Goal: Information Seeking & Learning: Check status

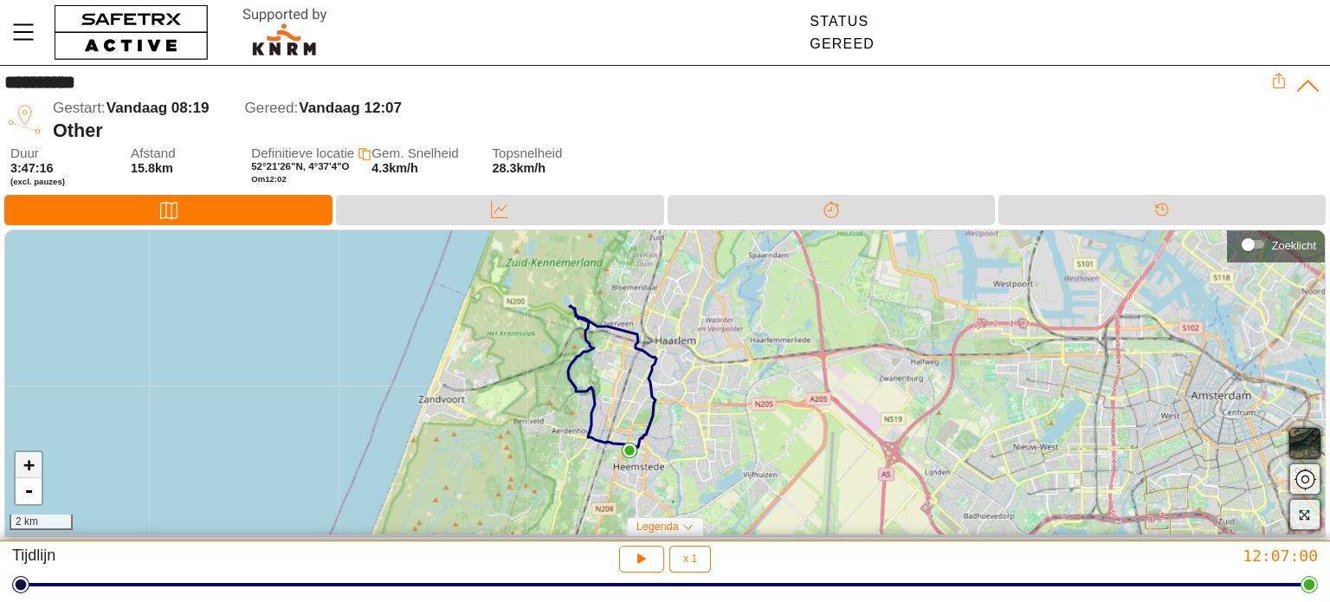
click at [28, 469] on link "+" at bounding box center [29, 465] width 26 height 26
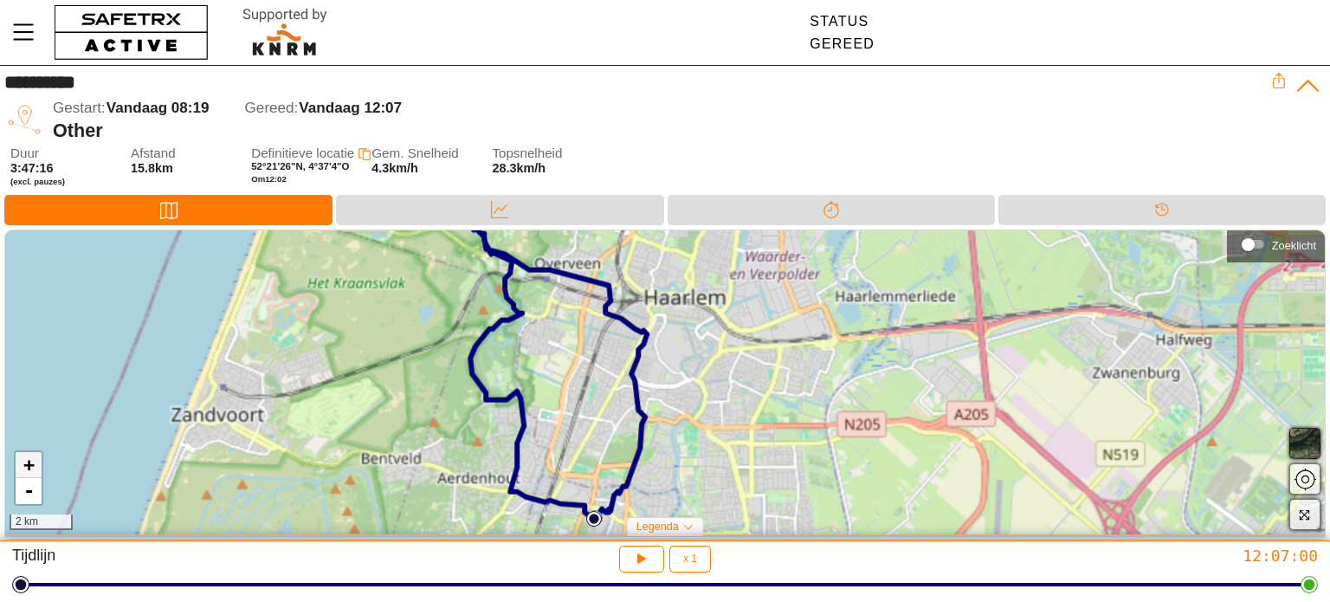
click at [28, 469] on link "+" at bounding box center [29, 465] width 26 height 26
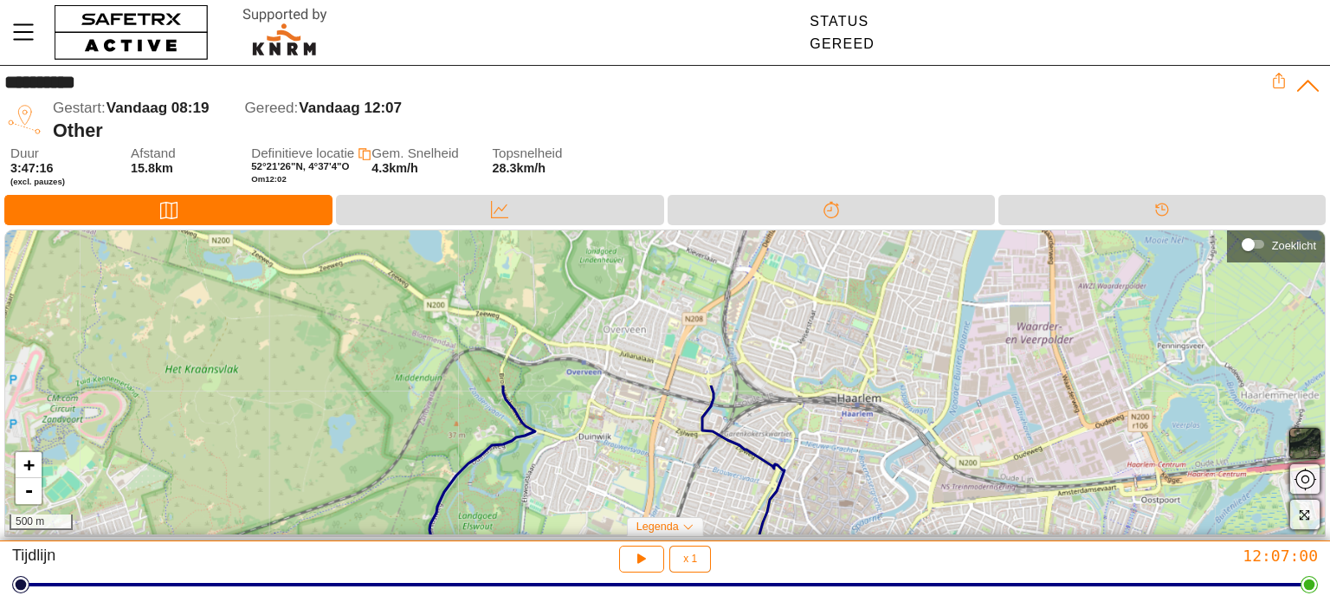
drag, startPoint x: 423, startPoint y: 332, endPoint x: 576, endPoint y: 516, distance: 238.6
click at [576, 516] on div "+ - 500 m" at bounding box center [665, 382] width 1320 height 304
click at [30, 470] on link "+" at bounding box center [29, 465] width 26 height 26
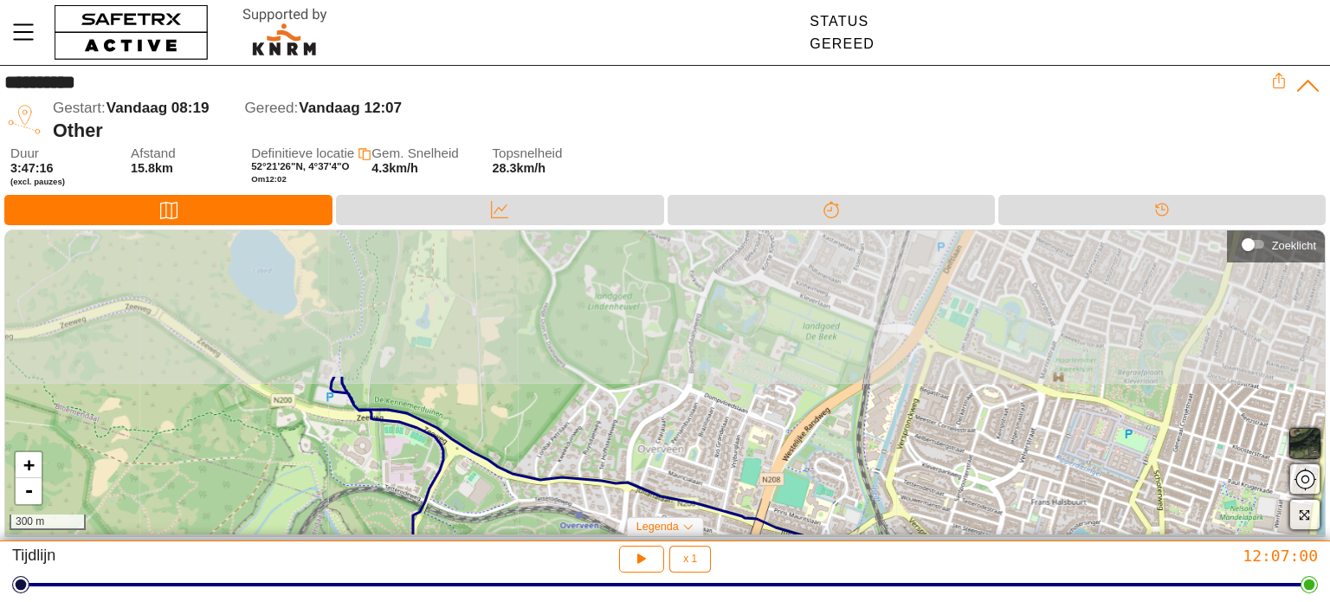
drag, startPoint x: 298, startPoint y: 301, endPoint x: 376, endPoint y: 480, distance: 194.6
click at [376, 480] on div "+ - 300 m" at bounding box center [665, 382] width 1320 height 304
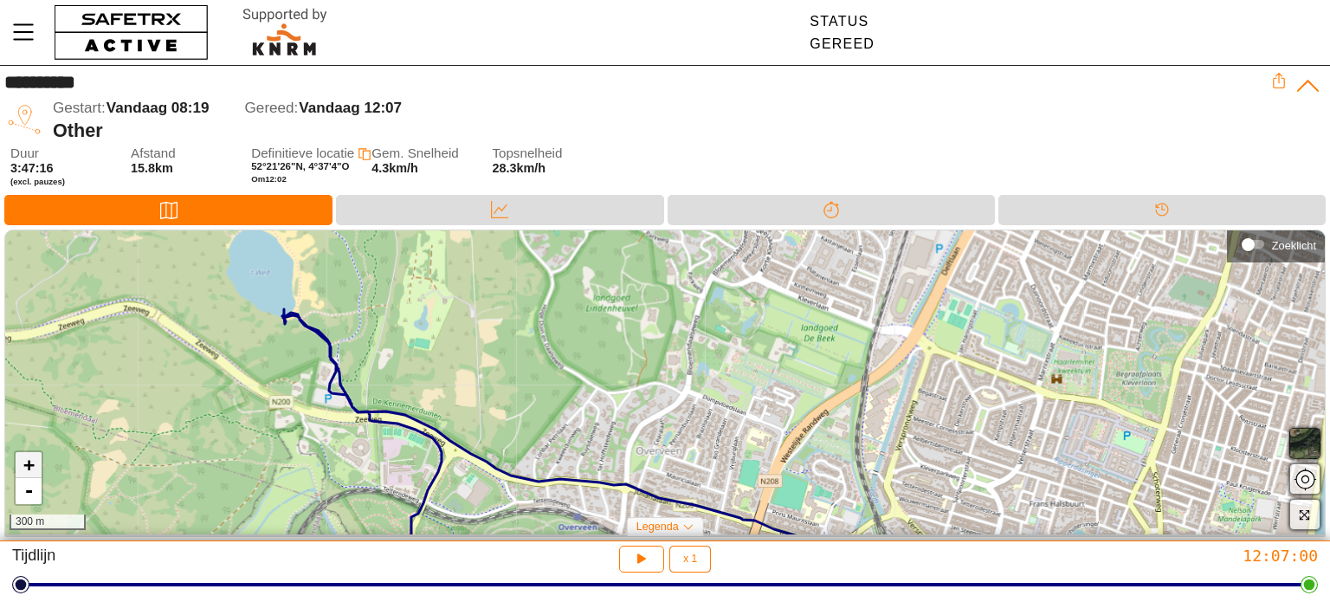
click at [24, 468] on link "+" at bounding box center [29, 465] width 26 height 26
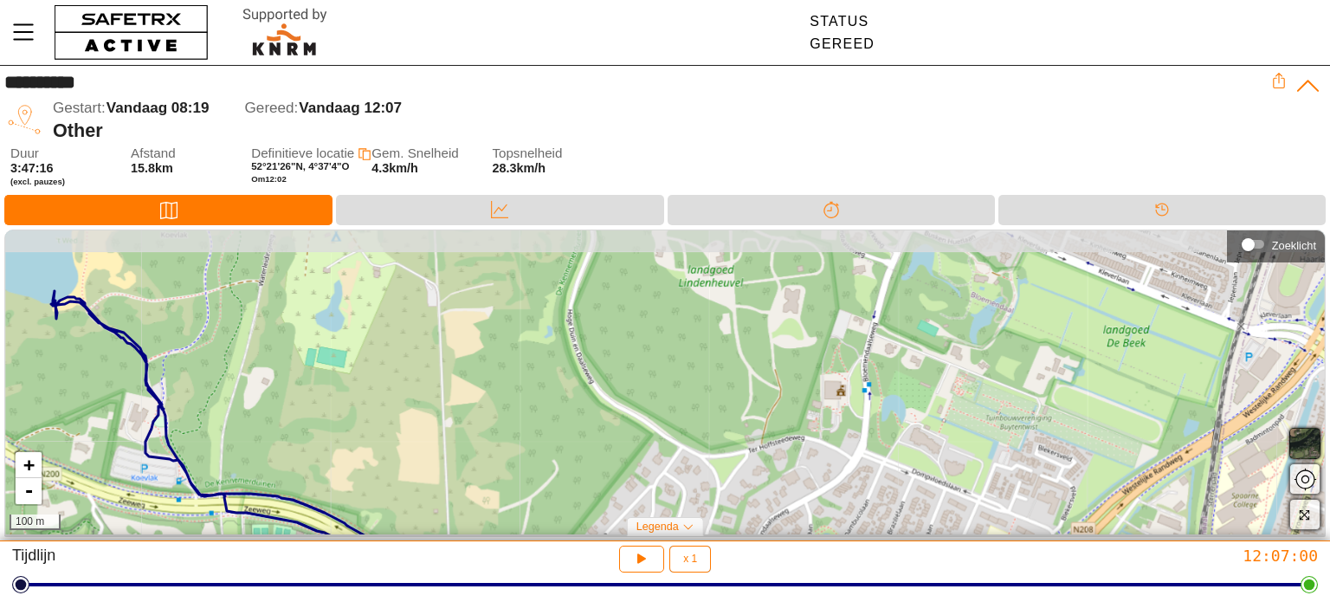
drag, startPoint x: 172, startPoint y: 401, endPoint x: 326, endPoint y: 456, distance: 163.8
click at [326, 456] on div "+ - 100 m" at bounding box center [665, 382] width 1320 height 304
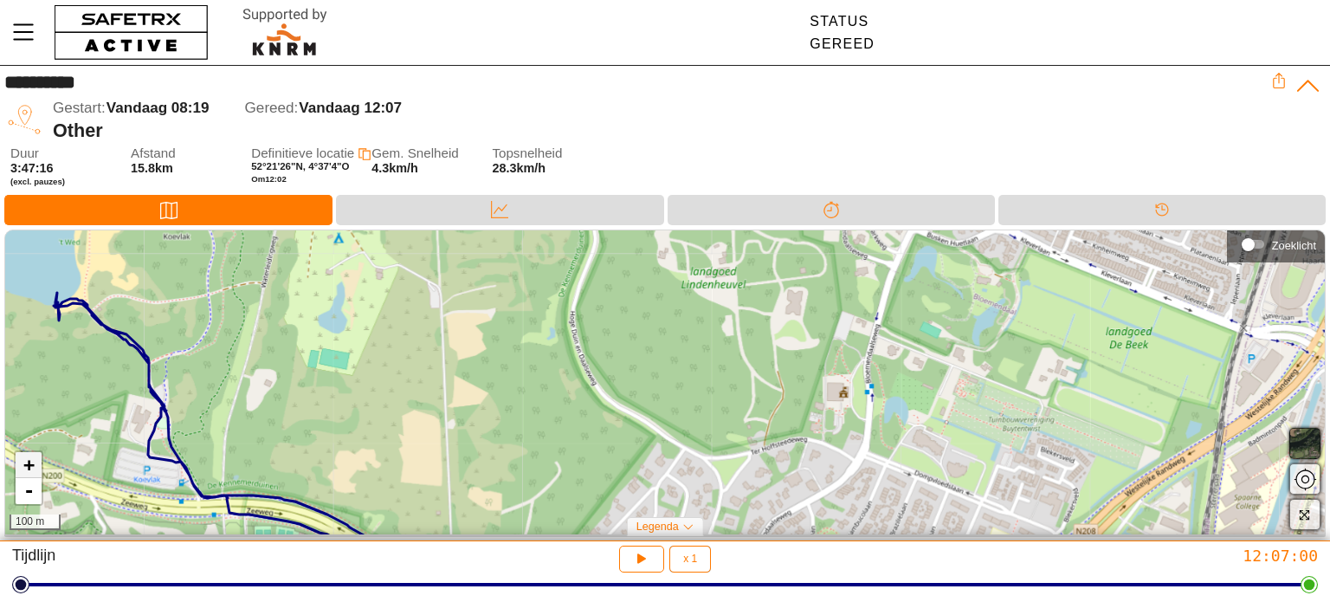
click at [31, 463] on link "+" at bounding box center [29, 465] width 26 height 26
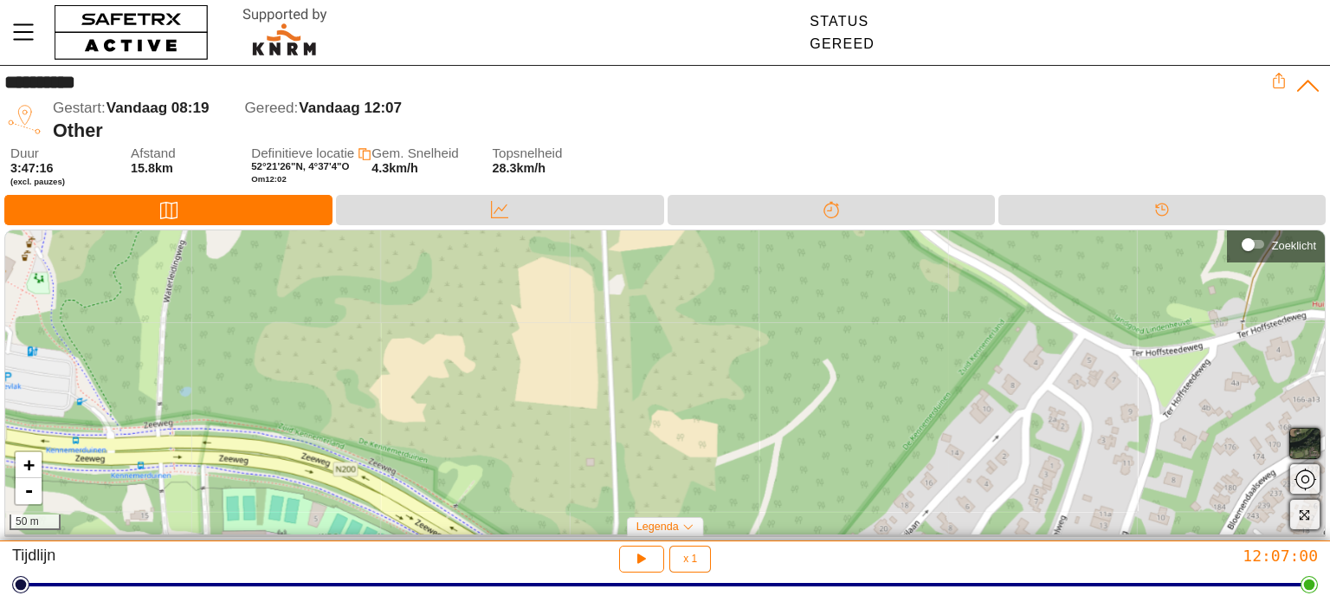
drag, startPoint x: 230, startPoint y: 433, endPoint x: 610, endPoint y: 253, distance: 419.8
click at [610, 253] on div "+ - 50 m" at bounding box center [665, 382] width 1320 height 304
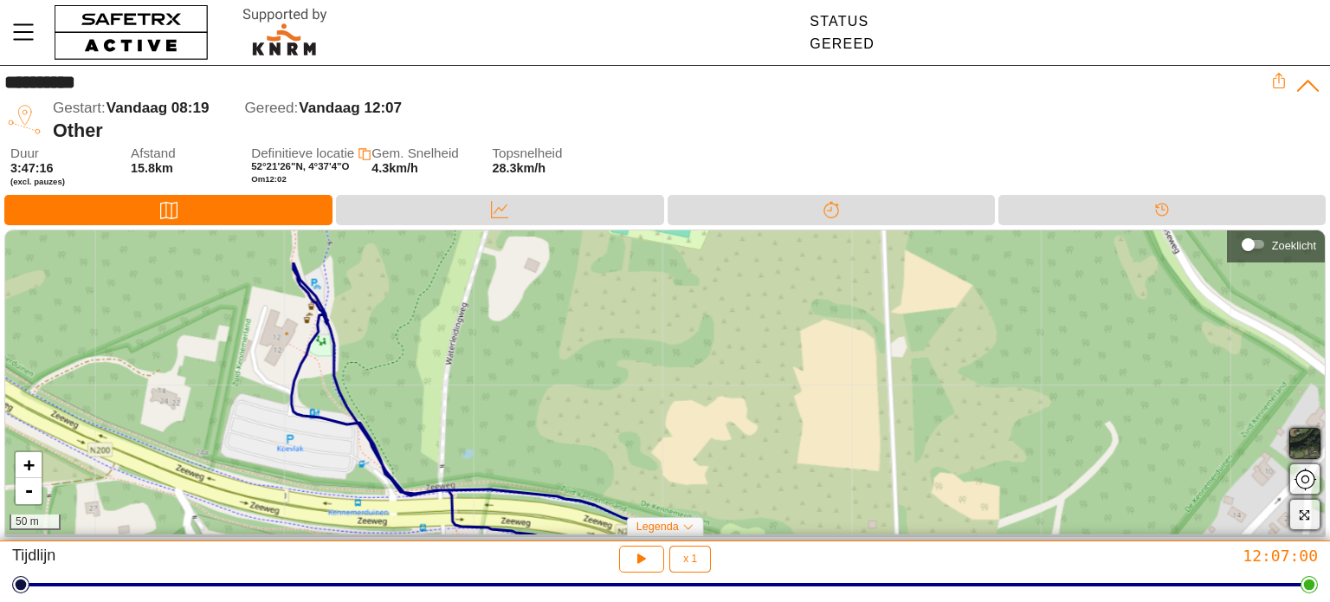
drag, startPoint x: 610, startPoint y: 253, endPoint x: 893, endPoint y: 315, distance: 289.9
click at [893, 315] on div "+ - 50 m" at bounding box center [665, 382] width 1320 height 304
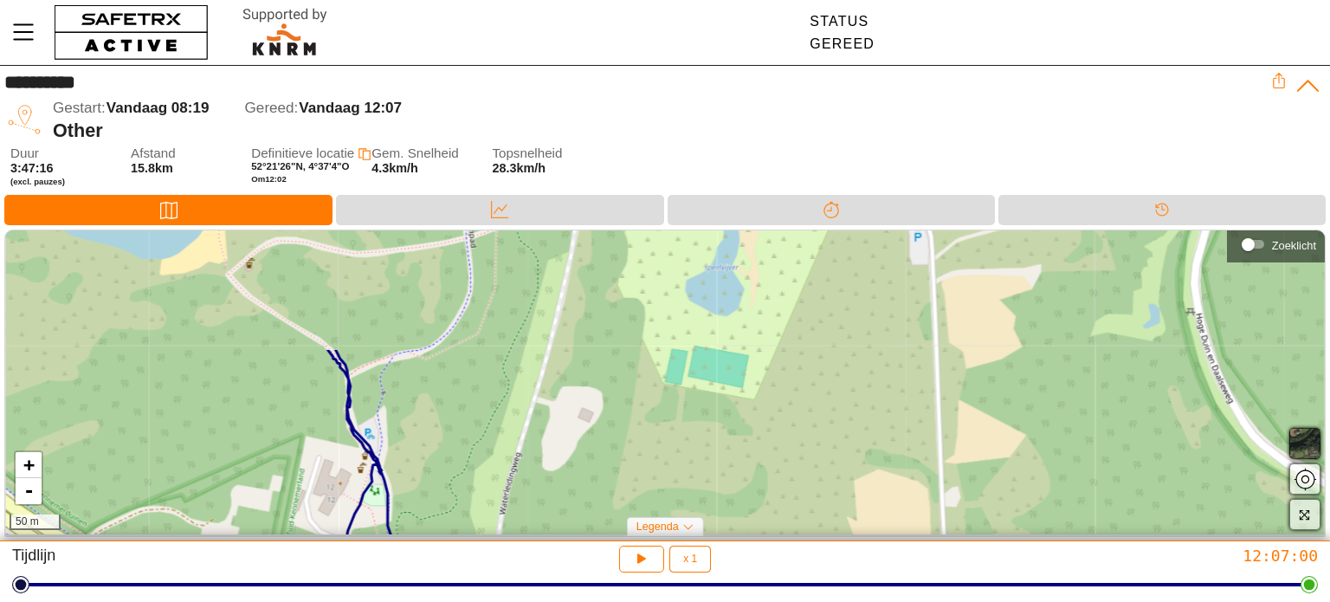
drag, startPoint x: 364, startPoint y: 293, endPoint x: 417, endPoint y: 442, distance: 159.1
click at [417, 442] on div "+ - 50 m" at bounding box center [665, 382] width 1320 height 304
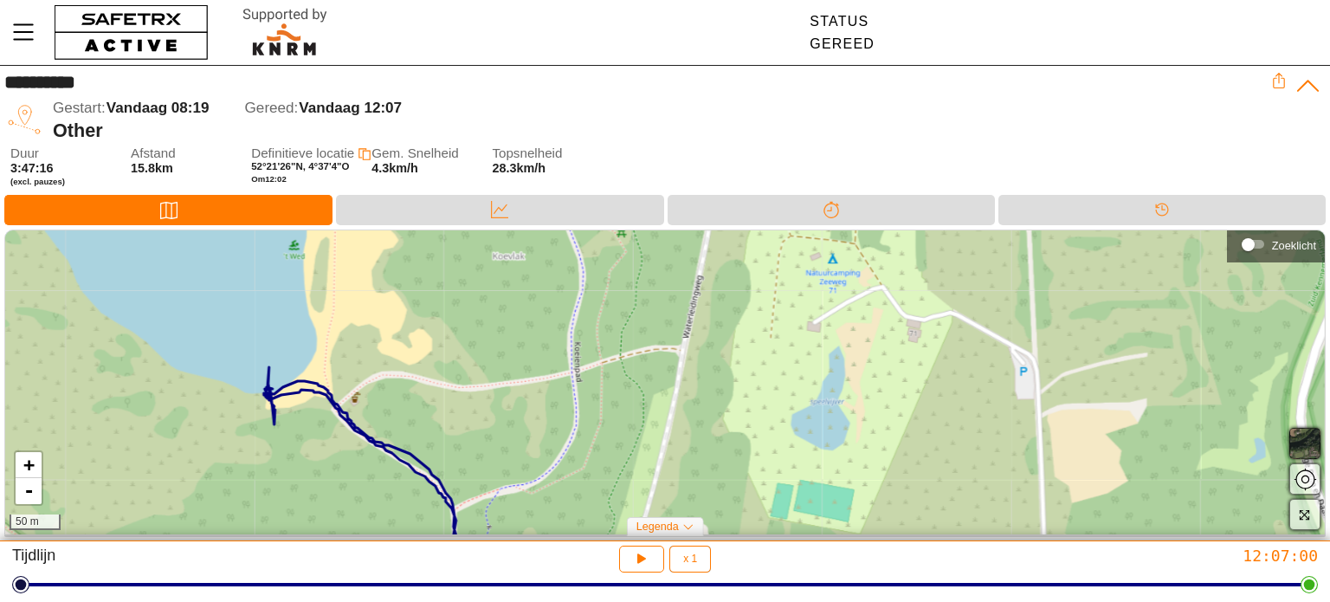
drag, startPoint x: 197, startPoint y: 304, endPoint x: 301, endPoint y: 438, distance: 170.3
click at [301, 438] on div "+ - 50 m" at bounding box center [665, 382] width 1320 height 304
click at [31, 474] on link "+" at bounding box center [29, 465] width 26 height 26
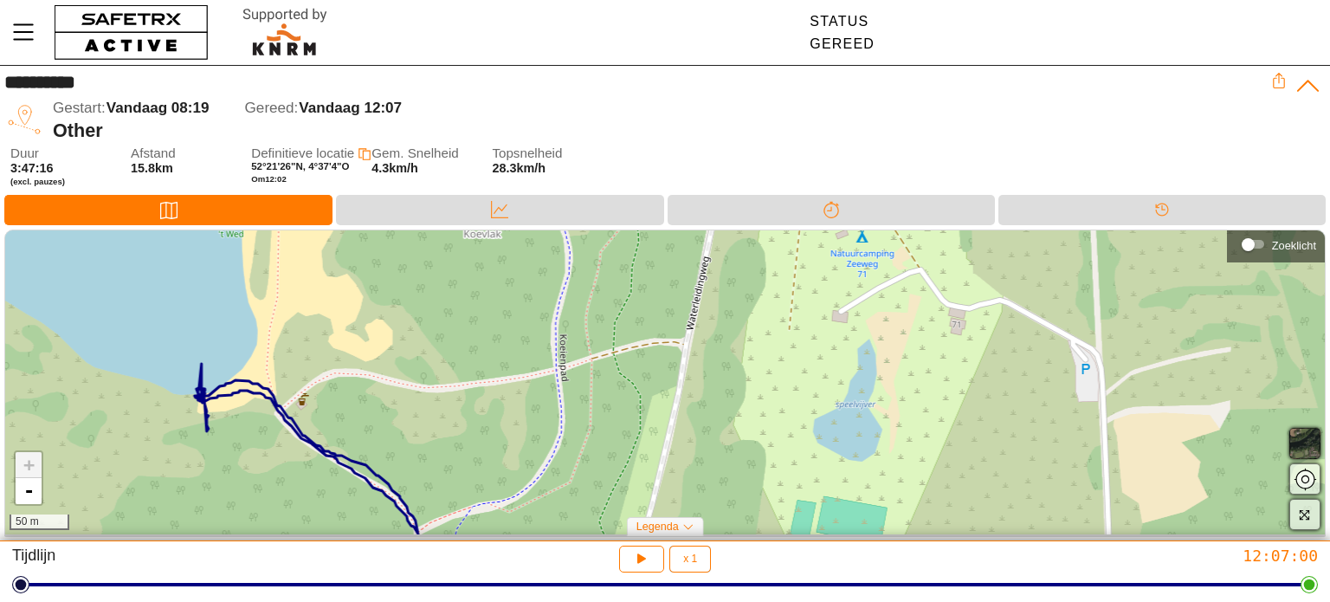
click at [31, 474] on link "+" at bounding box center [29, 465] width 26 height 26
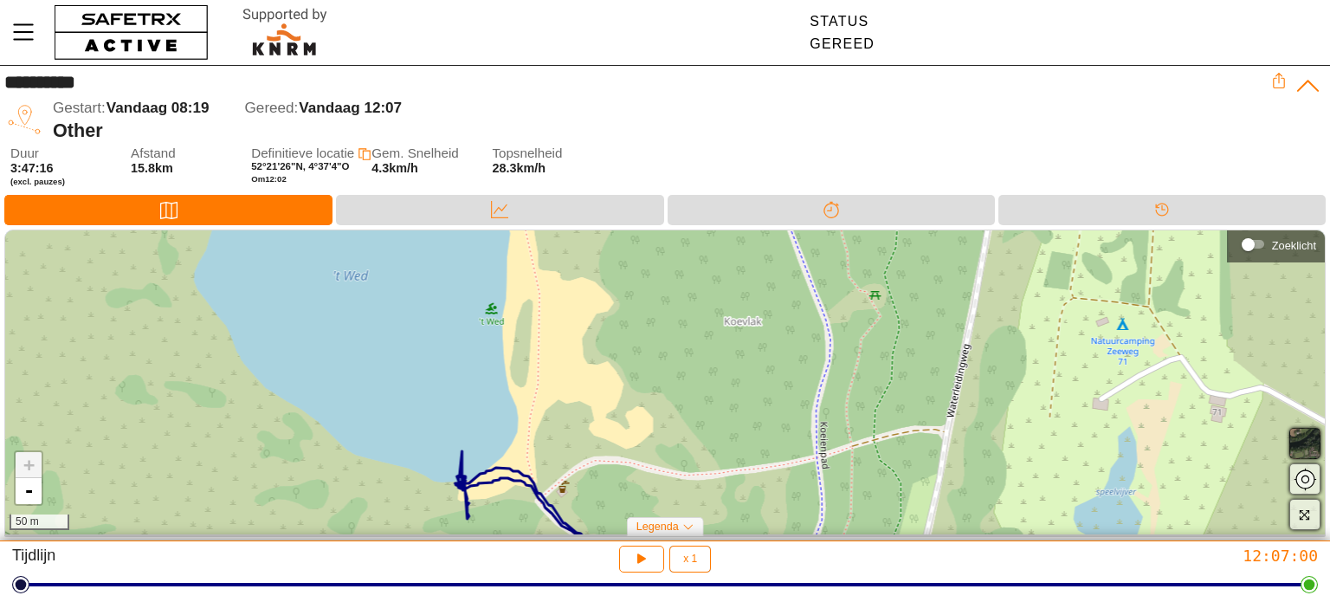
drag, startPoint x: 233, startPoint y: 423, endPoint x: 494, endPoint y: 509, distance: 274.3
click at [494, 509] on div "+ - 50 m" at bounding box center [665, 382] width 1320 height 304
click at [31, 493] on link "-" at bounding box center [29, 491] width 26 height 26
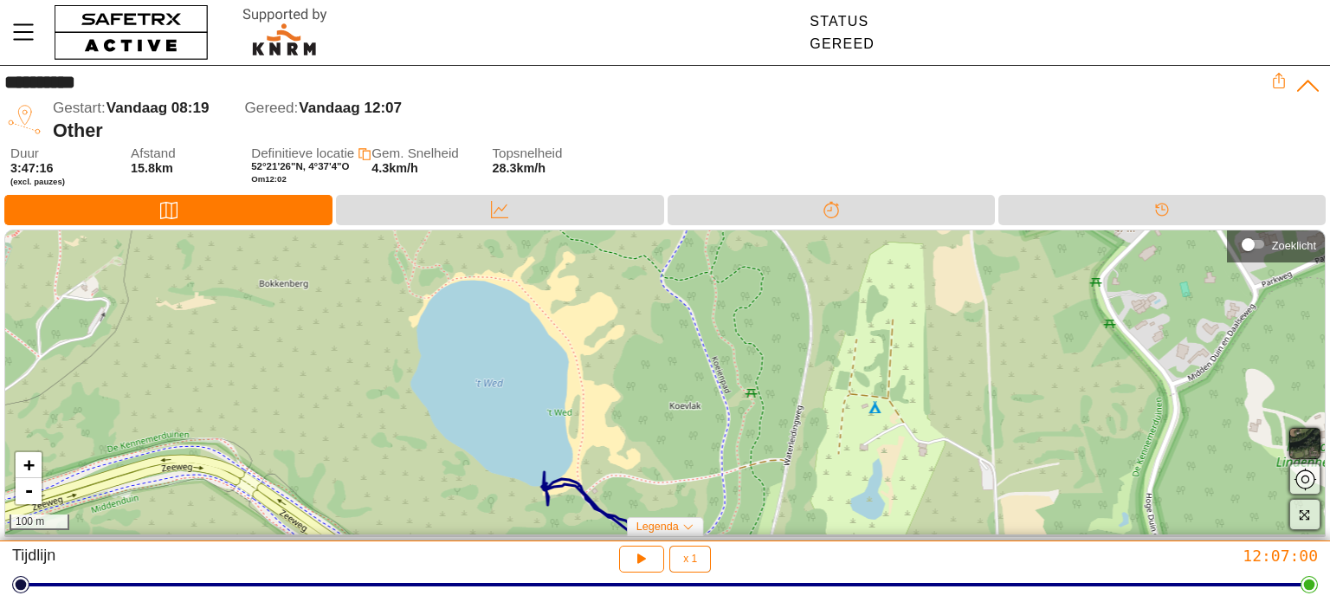
drag, startPoint x: 326, startPoint y: 397, endPoint x: 306, endPoint y: 452, distance: 58.1
click at [306, 452] on div "+ - 100 m" at bounding box center [665, 382] width 1320 height 304
click at [835, 114] on div "Gestart: Vandaag 08:19 Gereed: Vandaag 12:07" at bounding box center [662, 108] width 1218 height 23
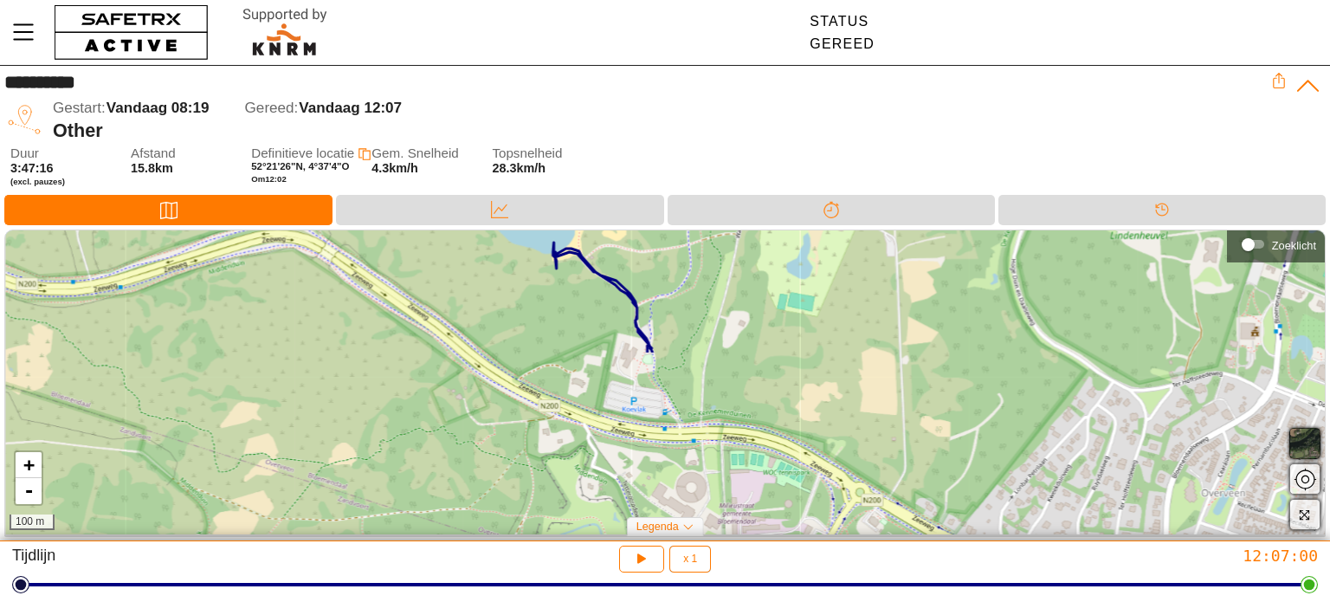
drag, startPoint x: 776, startPoint y: 453, endPoint x: 735, endPoint y: 240, distance: 216.8
click at [735, 240] on div "+ - 100 m" at bounding box center [665, 382] width 1320 height 304
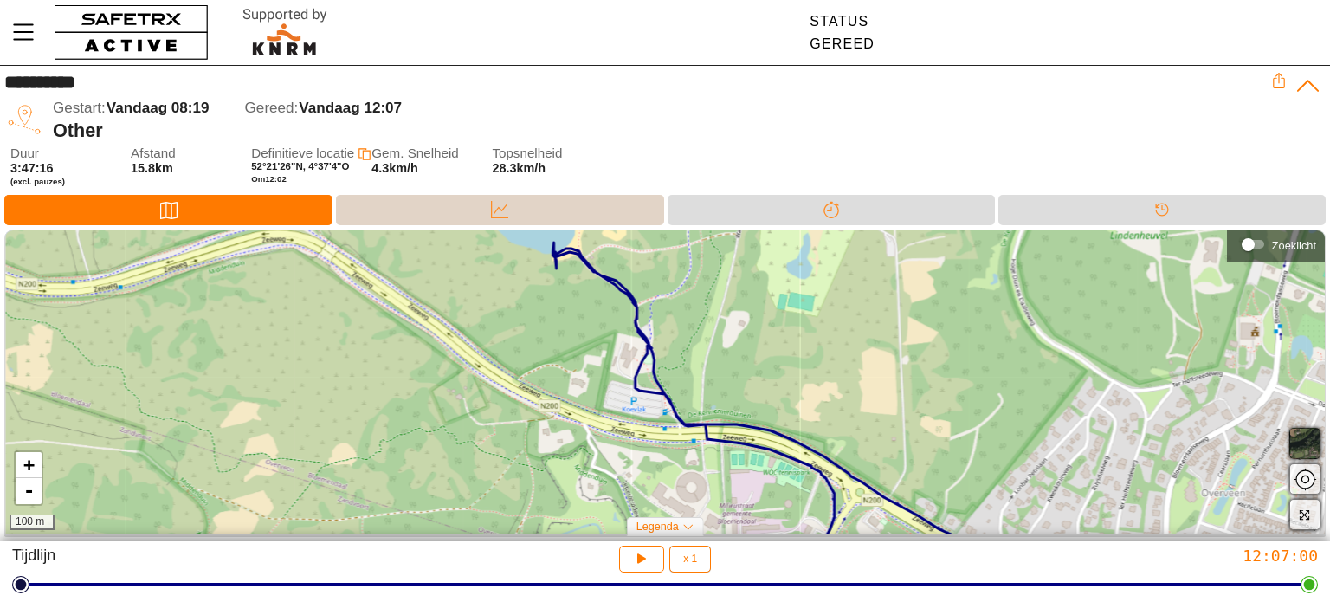
click at [518, 206] on div "Data" at bounding box center [499, 210] width 327 height 30
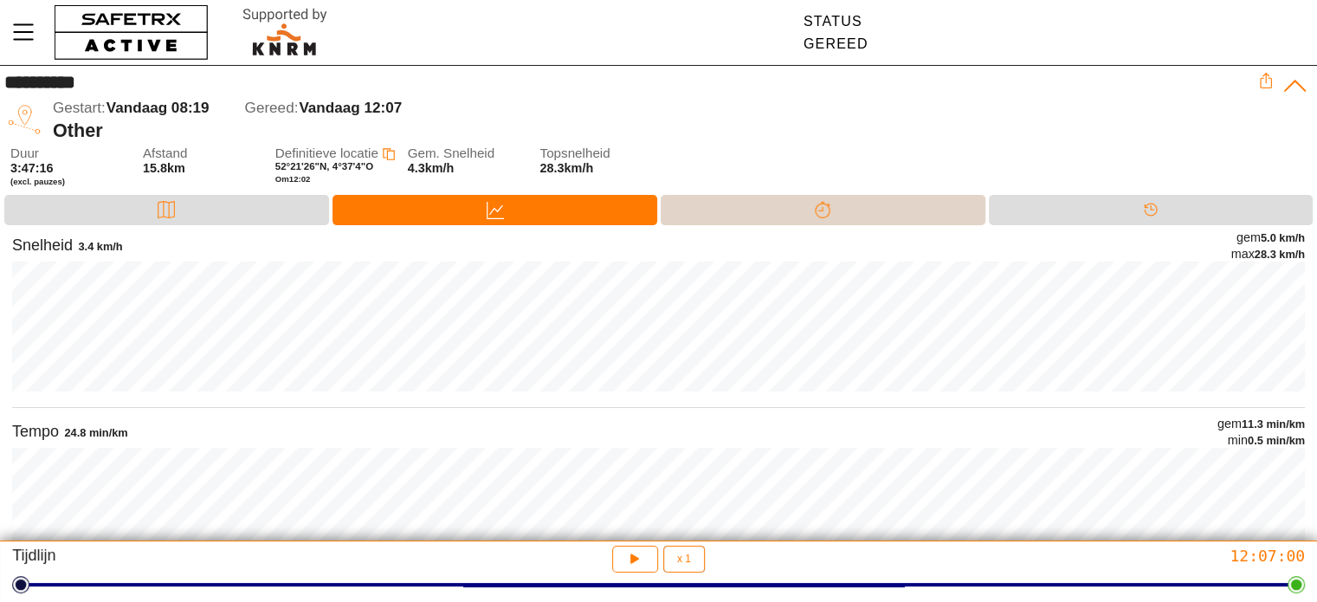
click at [821, 210] on icon at bounding box center [820, 208] width 5 height 5
